Goal: Task Accomplishment & Management: Manage account settings

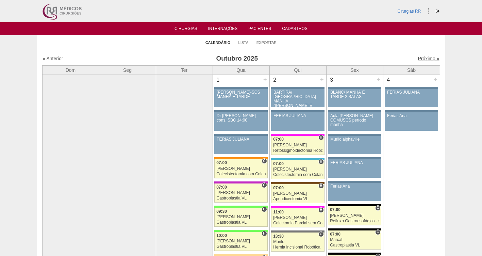
click at [423, 60] on link "Próximo »" at bounding box center [428, 58] width 21 height 5
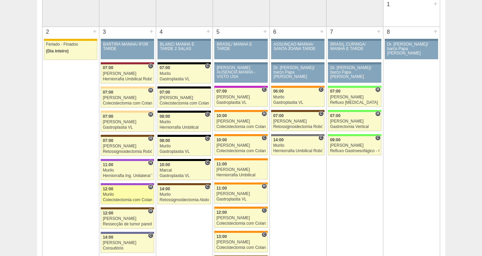
scroll to position [129, 0]
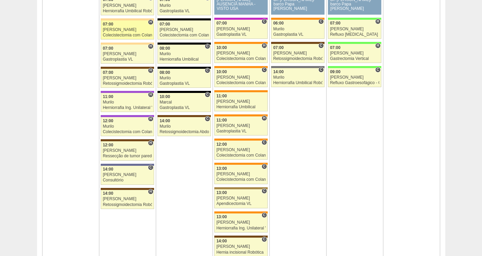
click at [113, 35] on div "Colecistectomia com Colangiografia VL" at bounding box center [127, 35] width 49 height 4
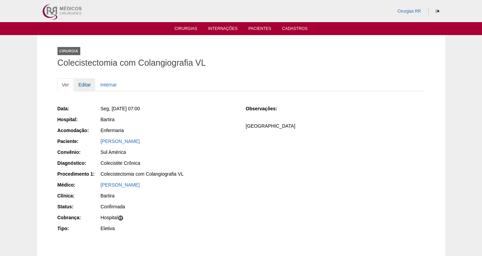
click at [87, 85] on link "Editar" at bounding box center [84, 84] width 21 height 13
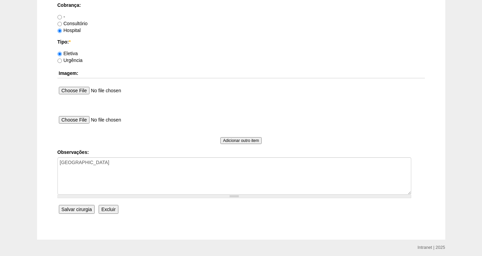
scroll to position [594, 0]
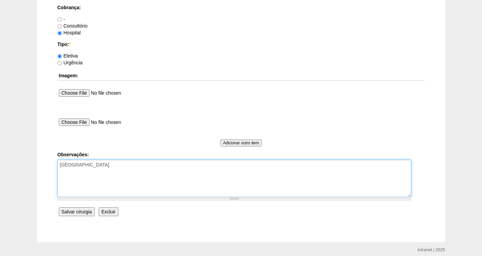
click at [160, 166] on textarea "[GEOGRAPHIC_DATA]" at bounding box center [234, 178] width 354 height 37
type textarea "FATURADA HOSPITAL AUTORIZADA"
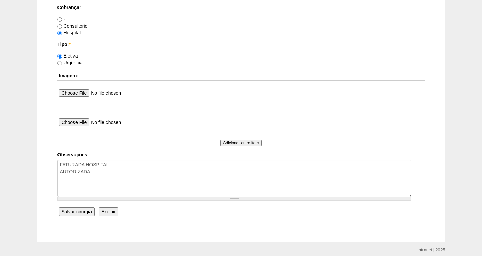
click at [71, 213] on input "Salvar cirurgia" at bounding box center [77, 211] width 36 height 9
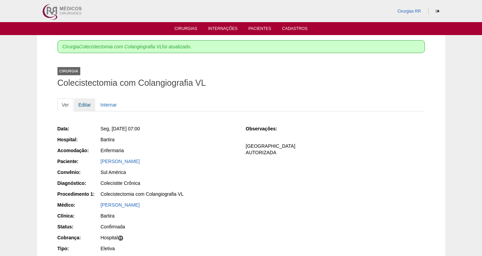
click at [86, 103] on link "Editar" at bounding box center [84, 104] width 21 height 13
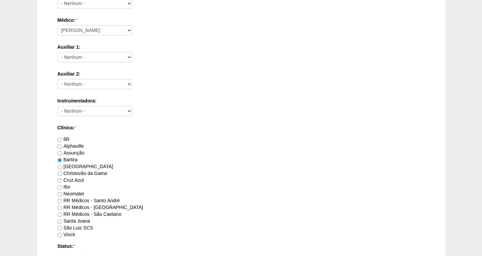
scroll to position [621, 0]
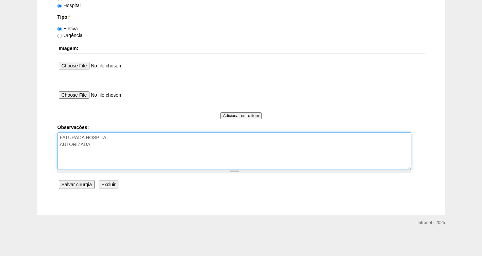
click at [104, 145] on textarea "FATURADA HOSPITAL AUTORIZADA" at bounding box center [234, 150] width 354 height 37
type textarea "FATURADA HOSPITAL AUTORIZADA- VALIDADE DA GUIA 12/11"
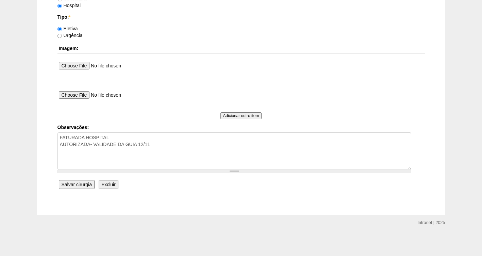
click at [85, 186] on input "Salvar cirurgia" at bounding box center [77, 184] width 36 height 9
